Goal: Find specific page/section: Find specific page/section

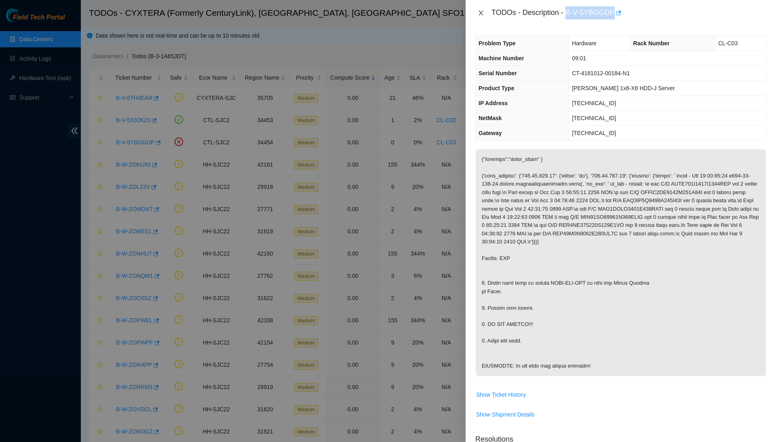
click at [482, 15] on icon "close" at bounding box center [481, 13] width 6 height 6
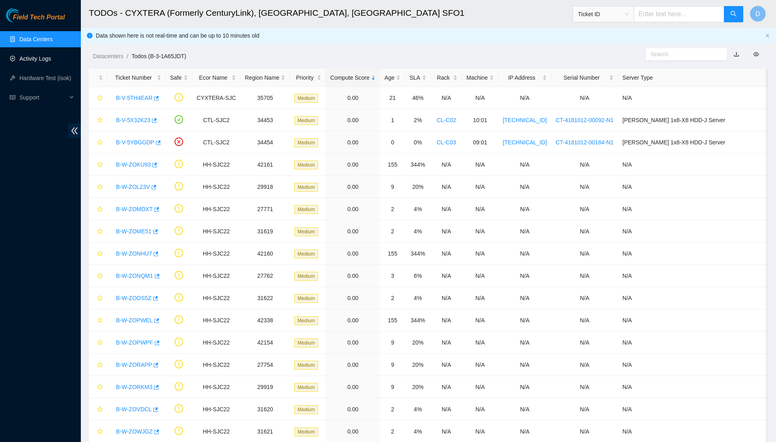
click at [47, 58] on link "Activity Logs" at bounding box center [35, 58] width 32 height 6
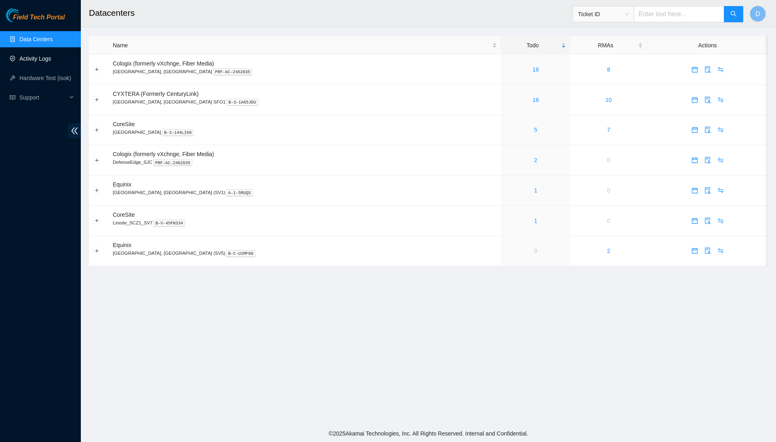
click at [51, 56] on link "Activity Logs" at bounding box center [35, 58] width 32 height 6
